Goal: Task Accomplishment & Management: Manage account settings

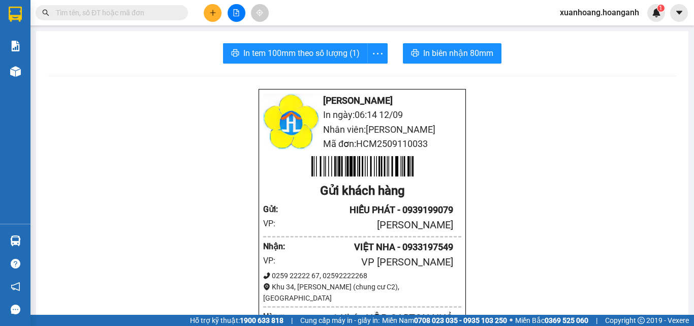
click at [583, 8] on span "xuanhoang.hoanganh" at bounding box center [600, 12] width 96 height 13
click at [591, 30] on span "Đăng xuất" at bounding box center [604, 31] width 74 height 11
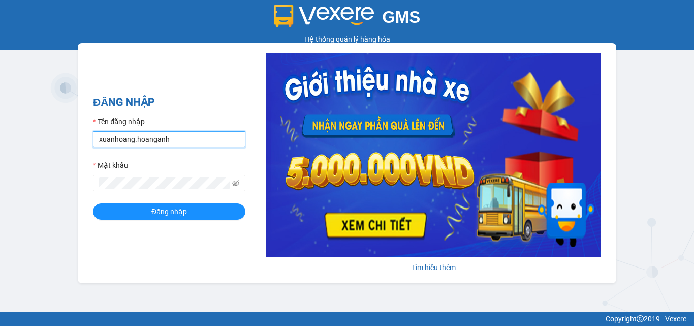
click at [214, 139] on input "xuanhoang.hoanganh" at bounding box center [169, 139] width 152 height 16
type input "maikhanh.hoanganh"
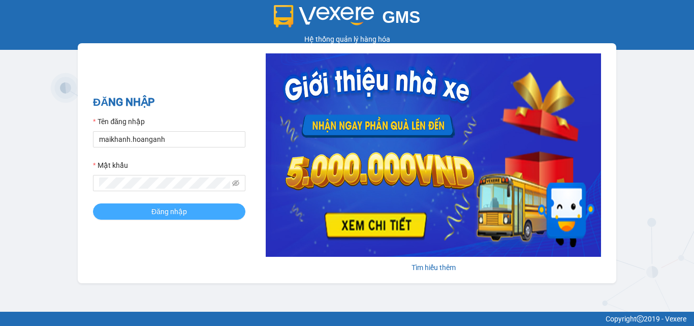
click at [214, 211] on button "Đăng nhập" at bounding box center [169, 211] width 152 height 16
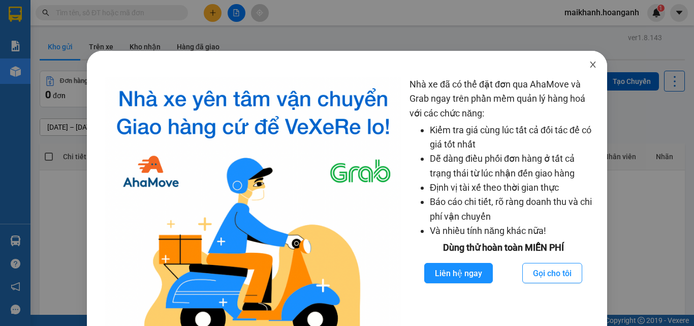
click at [589, 64] on icon "close" at bounding box center [593, 64] width 8 height 8
